Goal: Contribute content: Contribute content

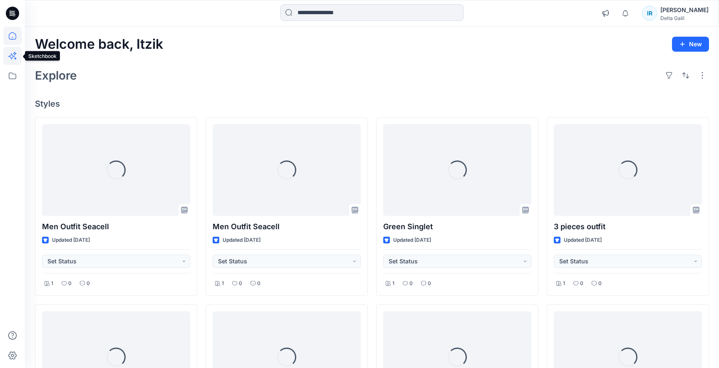
click at [12, 59] on icon at bounding box center [12, 56] width 18 height 18
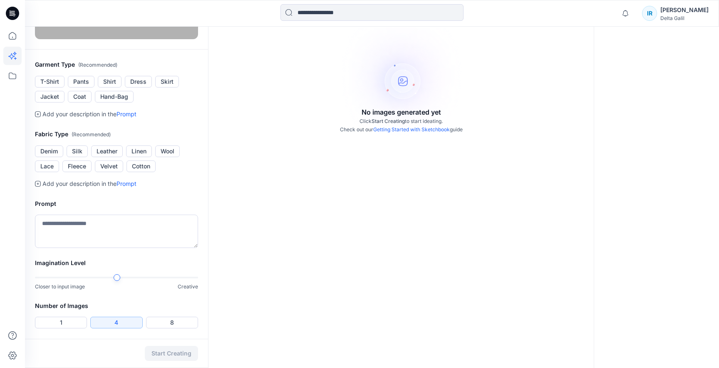
scroll to position [131, 0]
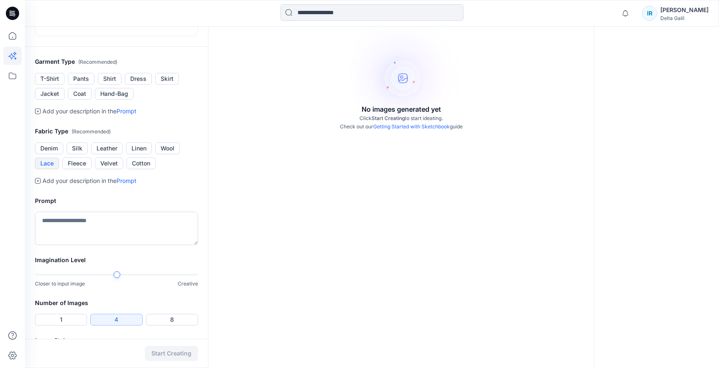
click at [50, 169] on button "Lace" at bounding box center [47, 163] width 24 height 12
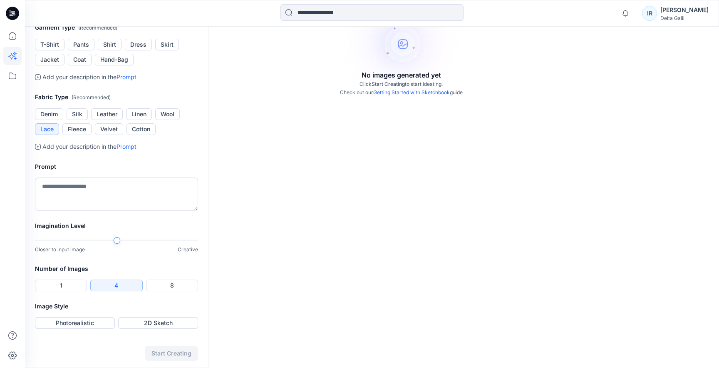
scroll to position [219, 0]
click at [123, 211] on textarea at bounding box center [116, 193] width 163 height 33
type textarea "**********"
click at [172, 324] on button "2D Sketch" at bounding box center [158, 323] width 80 height 12
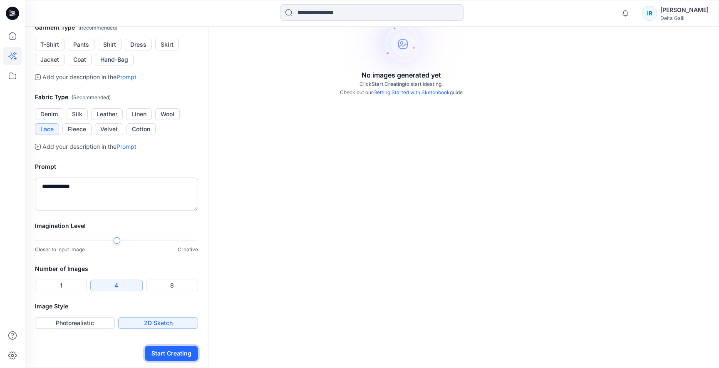
click at [172, 350] on button "Start Creating" at bounding box center [171, 353] width 53 height 15
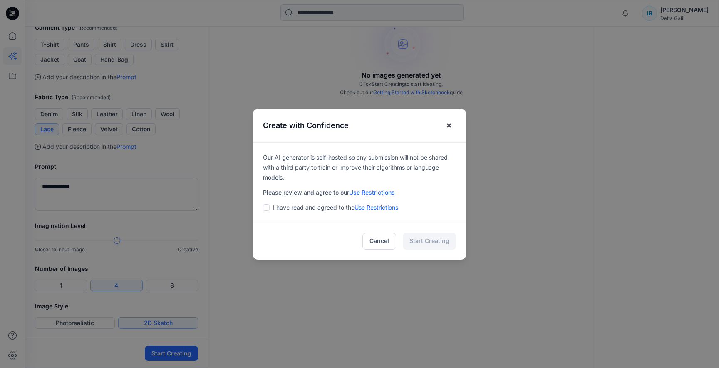
click at [266, 207] on span at bounding box center [266, 207] width 7 height 7
click at [431, 242] on button "Start Creating" at bounding box center [429, 241] width 53 height 17
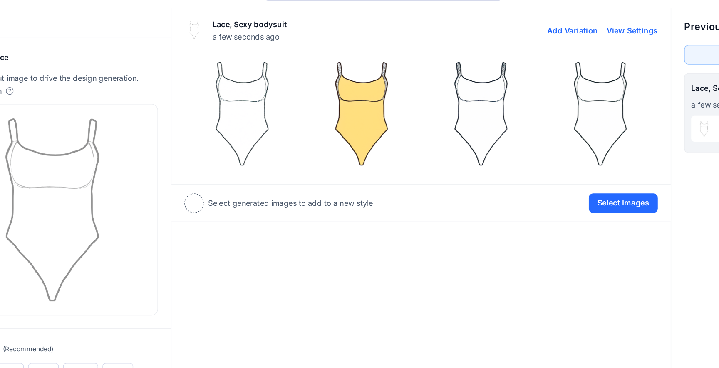
click at [358, 114] on img at bounding box center [355, 108] width 88 height 88
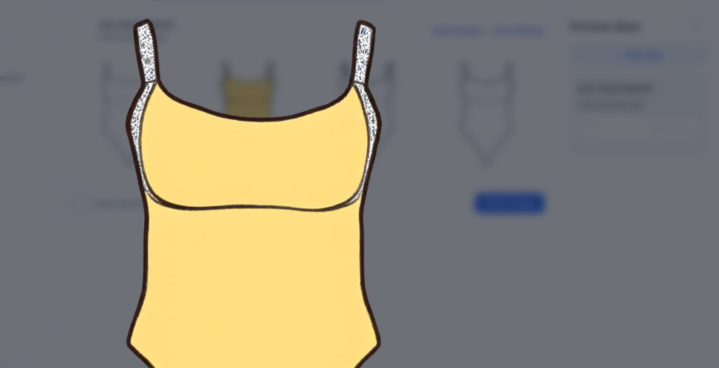
scroll to position [28, 0]
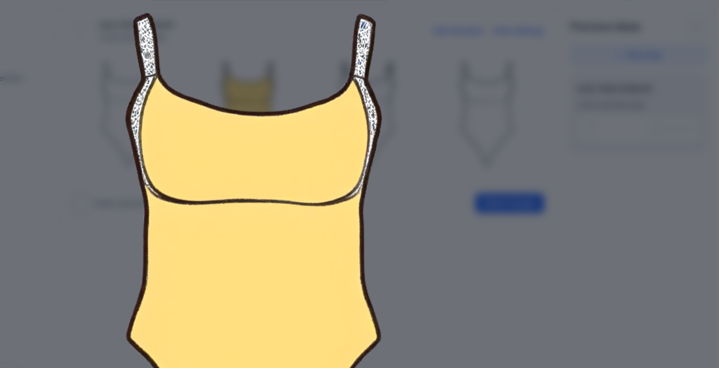
click at [534, 127] on img at bounding box center [360, 223] width 426 height 426
drag, startPoint x: 534, startPoint y: 127, endPoint x: 531, endPoint y: 118, distance: 9.6
click at [534, 127] on img at bounding box center [360, 223] width 426 height 426
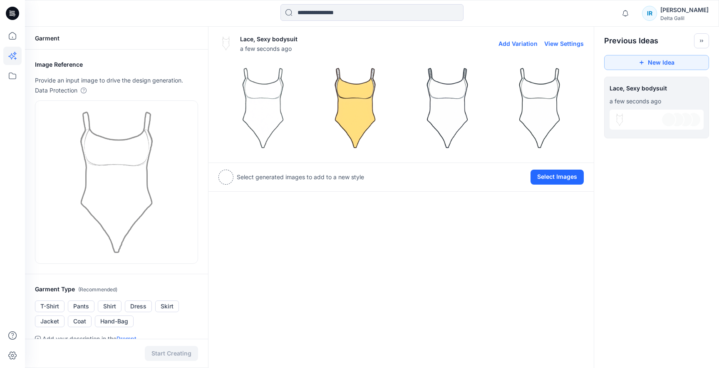
click at [354, 119] on img at bounding box center [355, 108] width 88 height 88
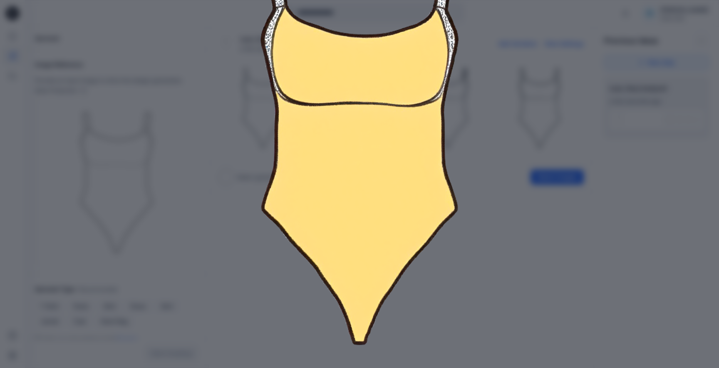
scroll to position [0, 0]
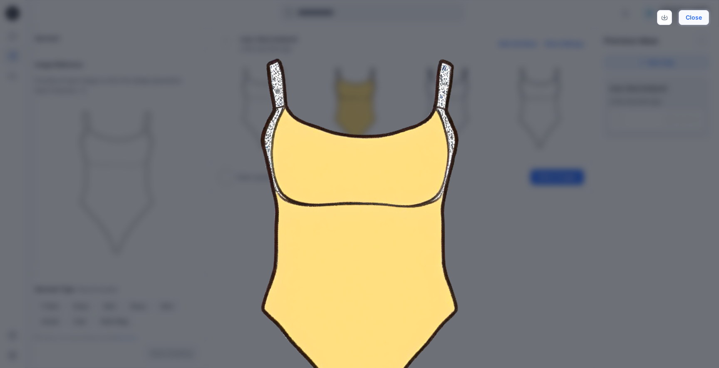
click at [696, 18] on button "Close" at bounding box center [694, 17] width 30 height 15
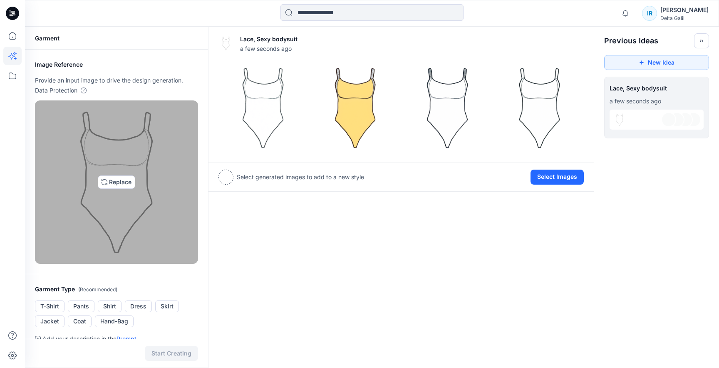
click at [122, 183] on img at bounding box center [117, 182] width 156 height 156
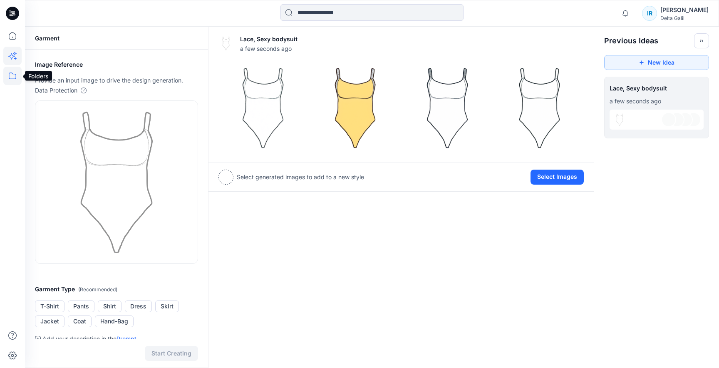
click at [12, 79] on icon at bounding box center [12, 75] width 7 height 7
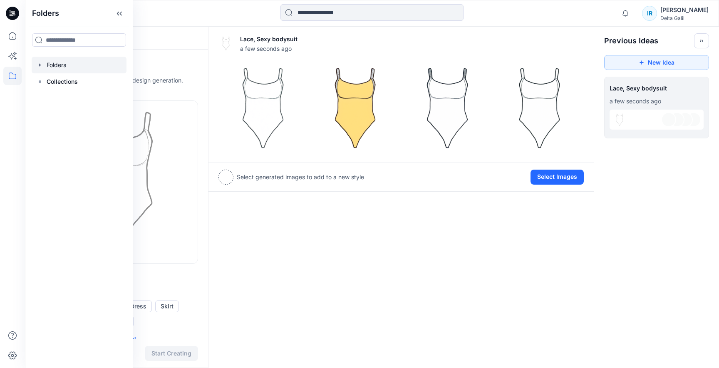
click at [61, 62] on div at bounding box center [79, 65] width 95 height 17
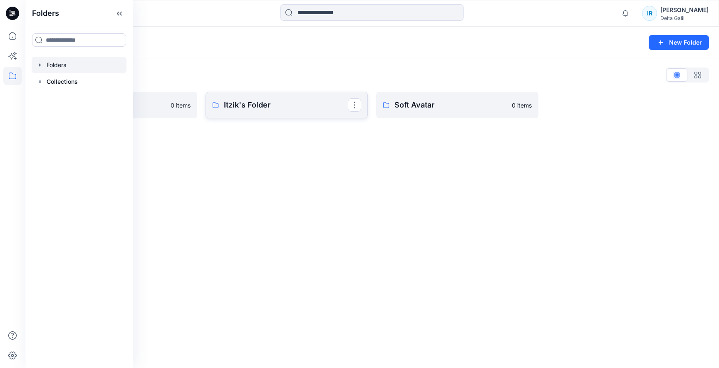
click at [303, 105] on p "Itzik's Folder" at bounding box center [286, 105] width 124 height 12
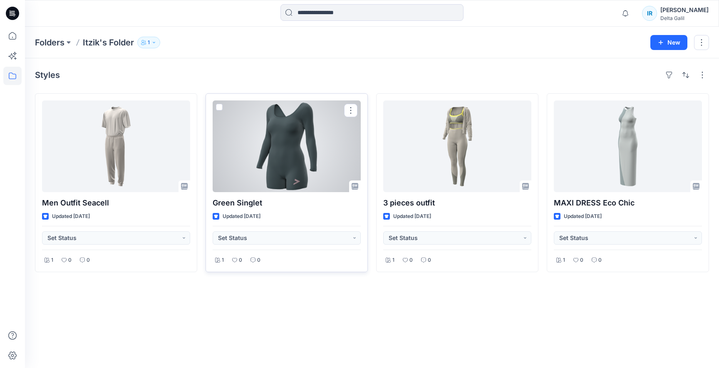
click at [282, 177] on div at bounding box center [287, 146] width 148 height 92
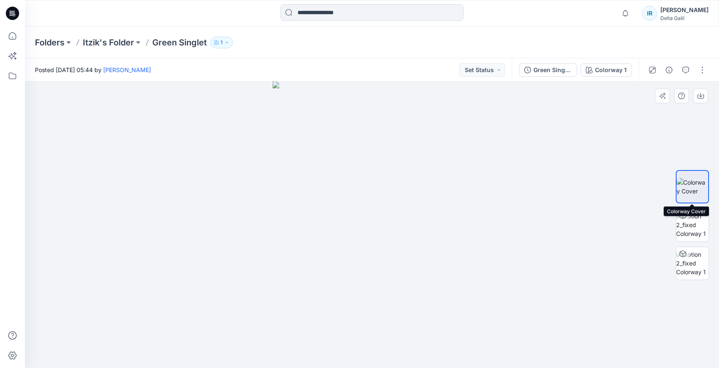
click at [697, 180] on img at bounding box center [693, 186] width 32 height 17
click at [701, 97] on icon "button" at bounding box center [701, 95] width 7 height 7
click at [13, 59] on icon at bounding box center [12, 56] width 18 height 18
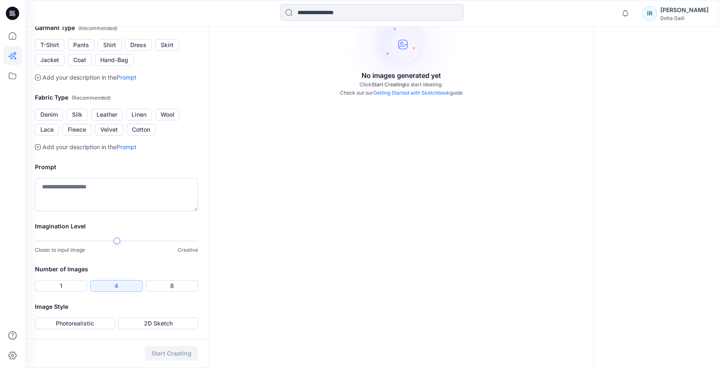
scroll to position [174, 0]
click at [80, 120] on button "Silk" at bounding box center [77, 114] width 21 height 12
click at [51, 135] on button "Lace" at bounding box center [47, 129] width 24 height 12
click at [80, 211] on textarea at bounding box center [116, 193] width 163 height 33
click at [50, 135] on button "Lace" at bounding box center [47, 129] width 24 height 12
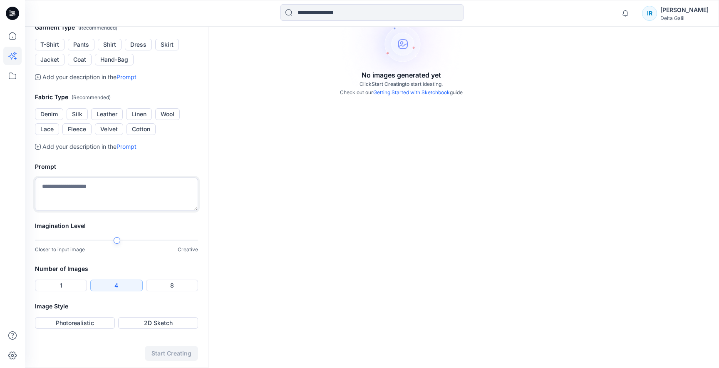
click at [82, 211] on textarea at bounding box center [116, 193] width 163 height 33
click at [38, 148] on icon at bounding box center [38, 146] width 2 height 2
click at [44, 211] on textarea at bounding box center [116, 193] width 163 height 33
click at [40, 211] on textarea "**********" at bounding box center [116, 193] width 163 height 33
click at [156, 211] on textarea "**********" at bounding box center [116, 193] width 163 height 33
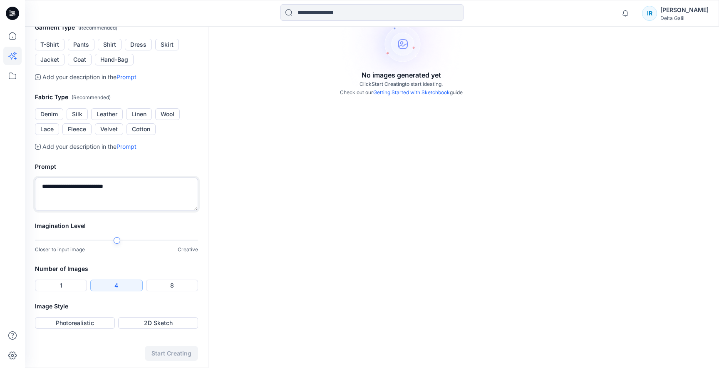
scroll to position [272, 0]
click at [235, 241] on div "**********" at bounding box center [372, 115] width 694 height 506
type textarea "**********"
click at [77, 321] on button "Photorealistic" at bounding box center [75, 323] width 80 height 12
click at [157, 323] on button "2D Sketch" at bounding box center [158, 323] width 80 height 12
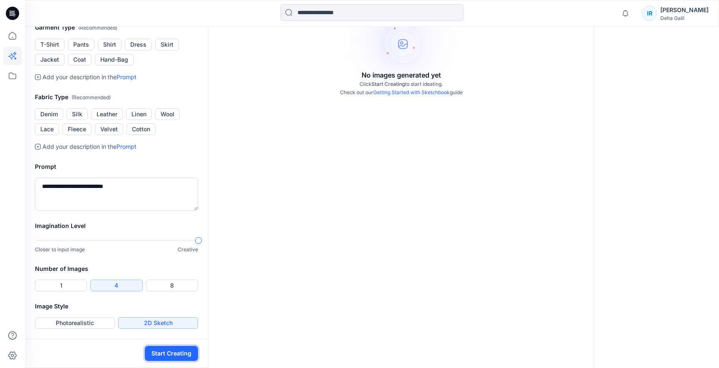
click at [188, 360] on button "Start Creating" at bounding box center [171, 353] width 53 height 15
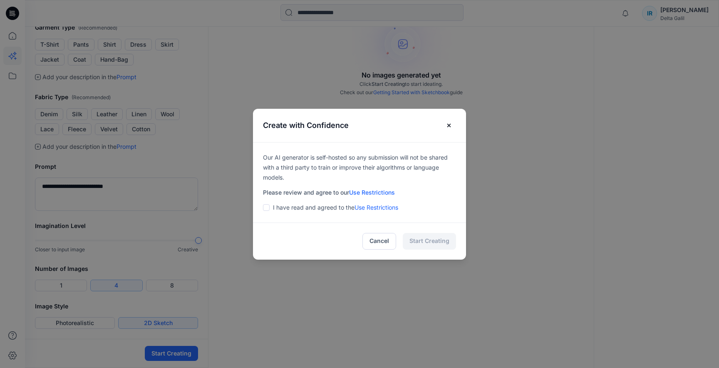
click at [280, 208] on p "I have read and agreed to the Use Restrictions" at bounding box center [335, 207] width 125 height 10
click at [267, 209] on span at bounding box center [266, 207] width 7 height 7
click at [438, 244] on button "Start Creating" at bounding box center [429, 241] width 53 height 17
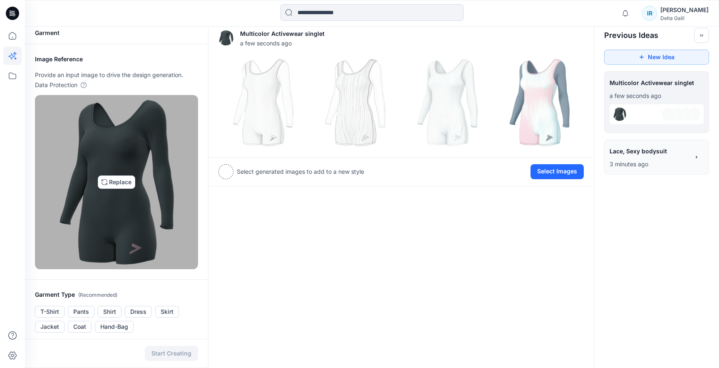
scroll to position [272, 0]
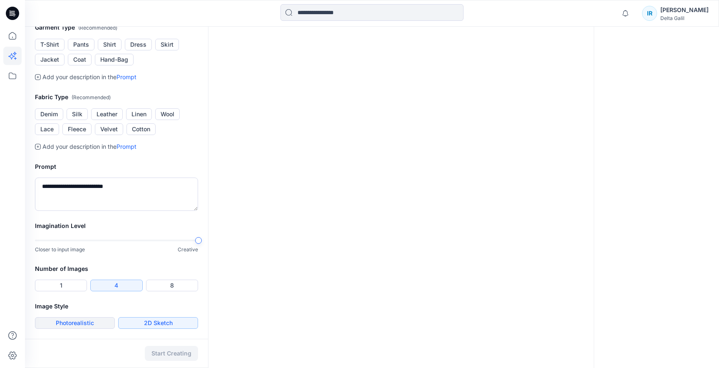
click at [86, 325] on button "Photorealistic" at bounding box center [75, 323] width 80 height 12
click at [185, 358] on button "Start Creating" at bounding box center [171, 353] width 53 height 15
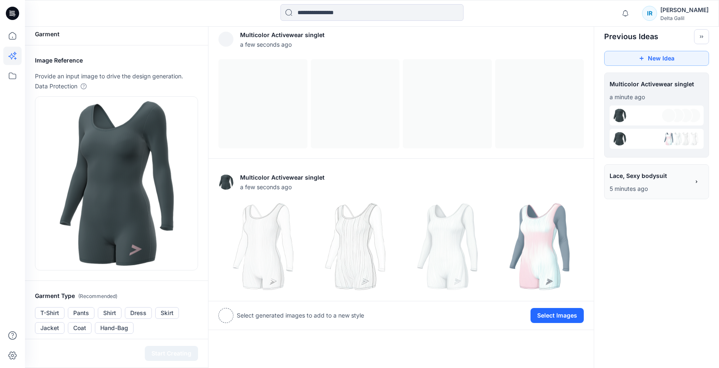
scroll to position [3, 0]
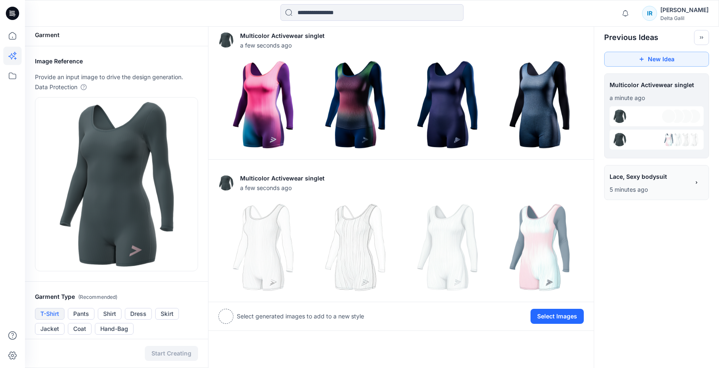
click at [49, 311] on button "T-Shirt" at bounding box center [50, 314] width 30 height 12
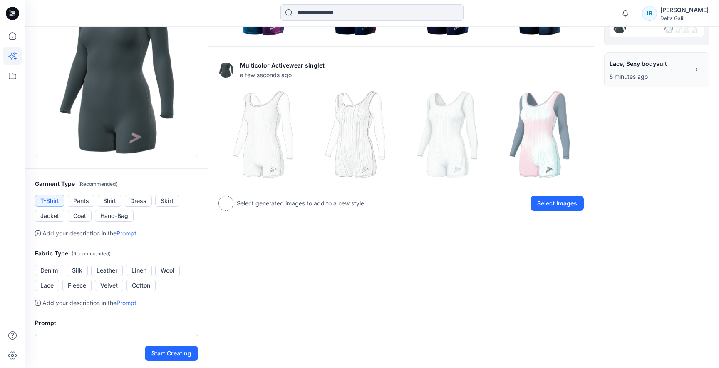
scroll to position [117, 0]
click at [80, 269] on button "Silk" at bounding box center [77, 270] width 21 height 12
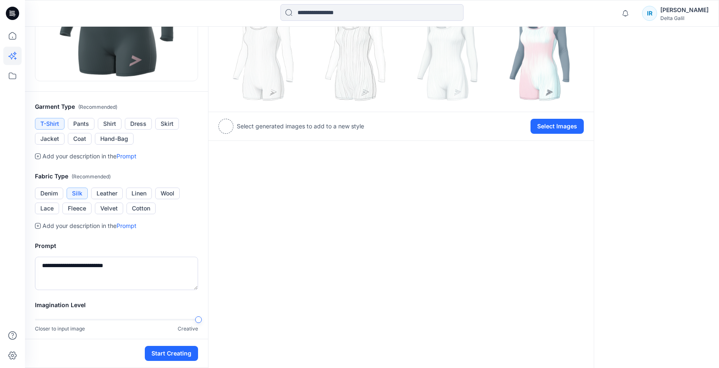
scroll to position [213, 0]
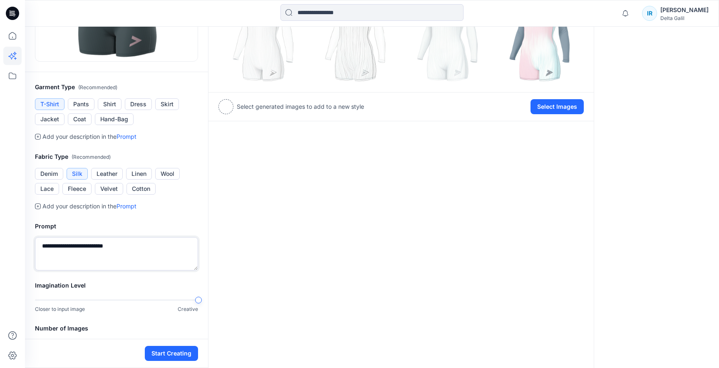
click at [85, 246] on textarea "**********" at bounding box center [116, 253] width 163 height 33
drag, startPoint x: 103, startPoint y: 245, endPoint x: 70, endPoint y: 248, distance: 33.0
click at [70, 248] on textarea "**********" at bounding box center [116, 253] width 163 height 33
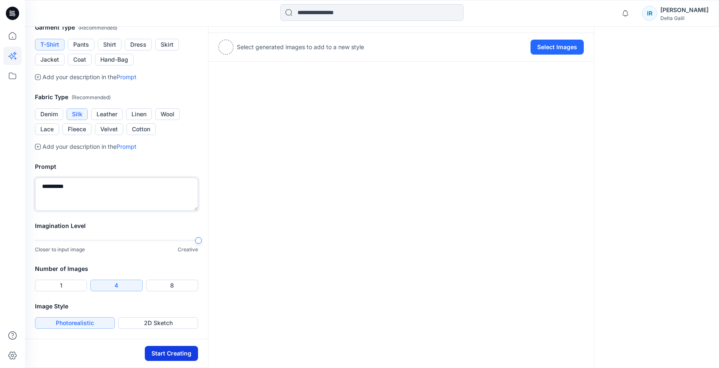
type textarea "**********"
click at [159, 349] on button "Start Creating" at bounding box center [171, 353] width 53 height 15
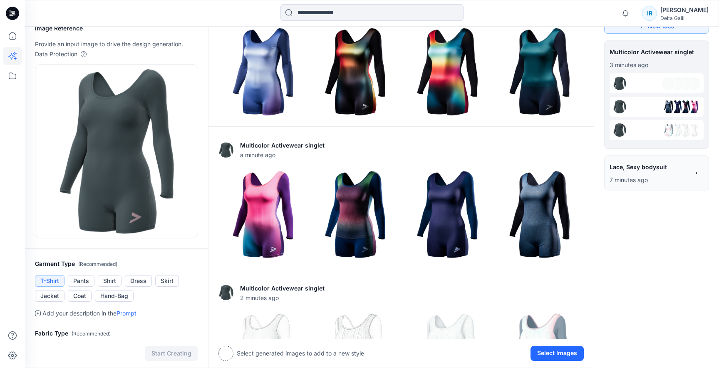
scroll to position [0, 0]
